Goal: Transaction & Acquisition: Book appointment/travel/reservation

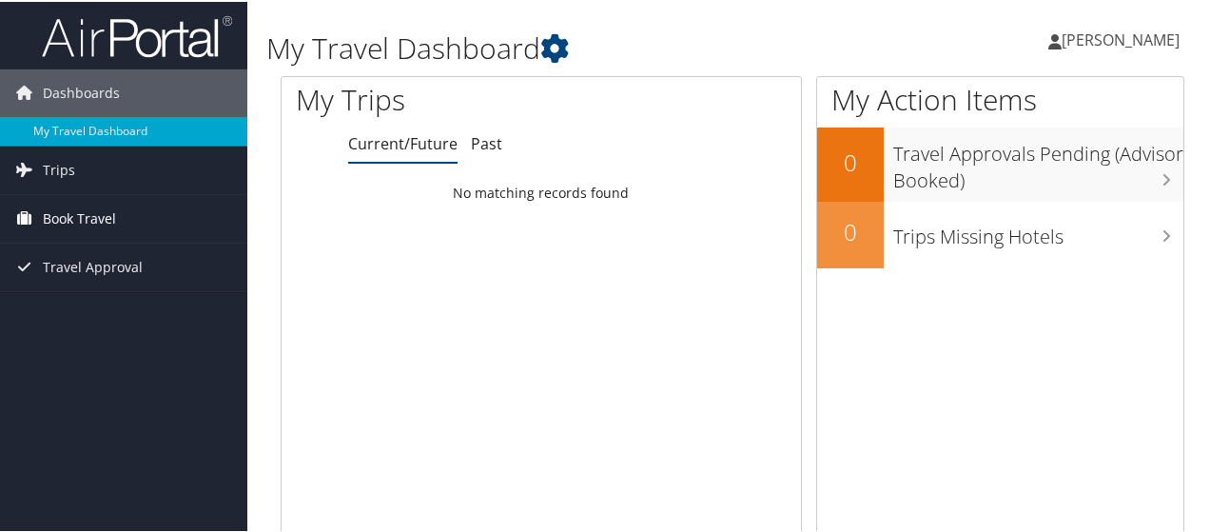
click at [63, 217] on span "Book Travel" at bounding box center [79, 217] width 73 height 48
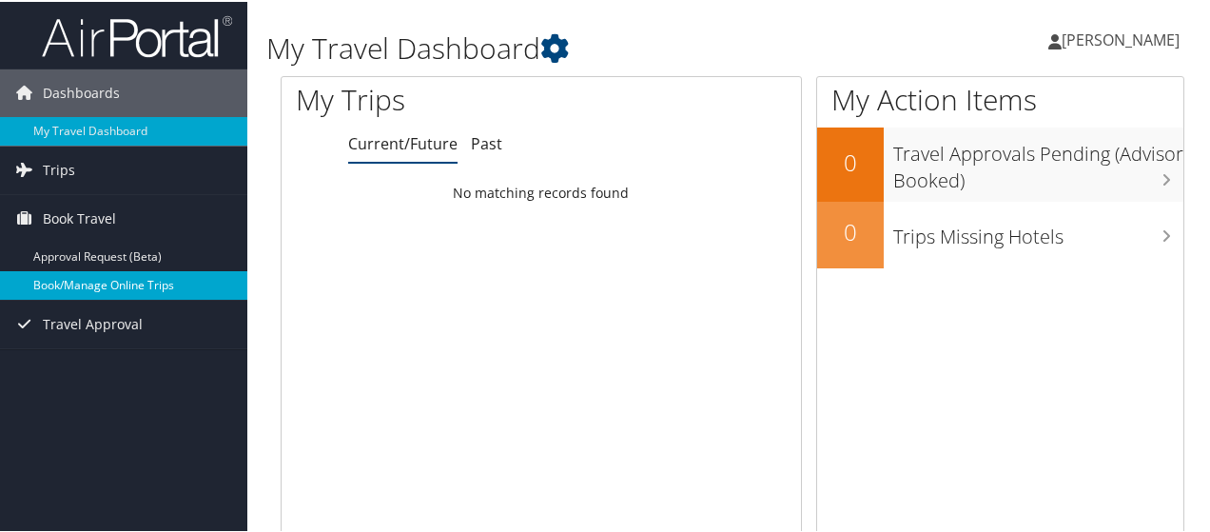
click at [89, 280] on link "Book/Manage Online Trips" at bounding box center [123, 283] width 247 height 29
click at [116, 278] on link "Book/Manage Online Trips" at bounding box center [123, 283] width 247 height 29
